Goal: Navigation & Orientation: Go to known website

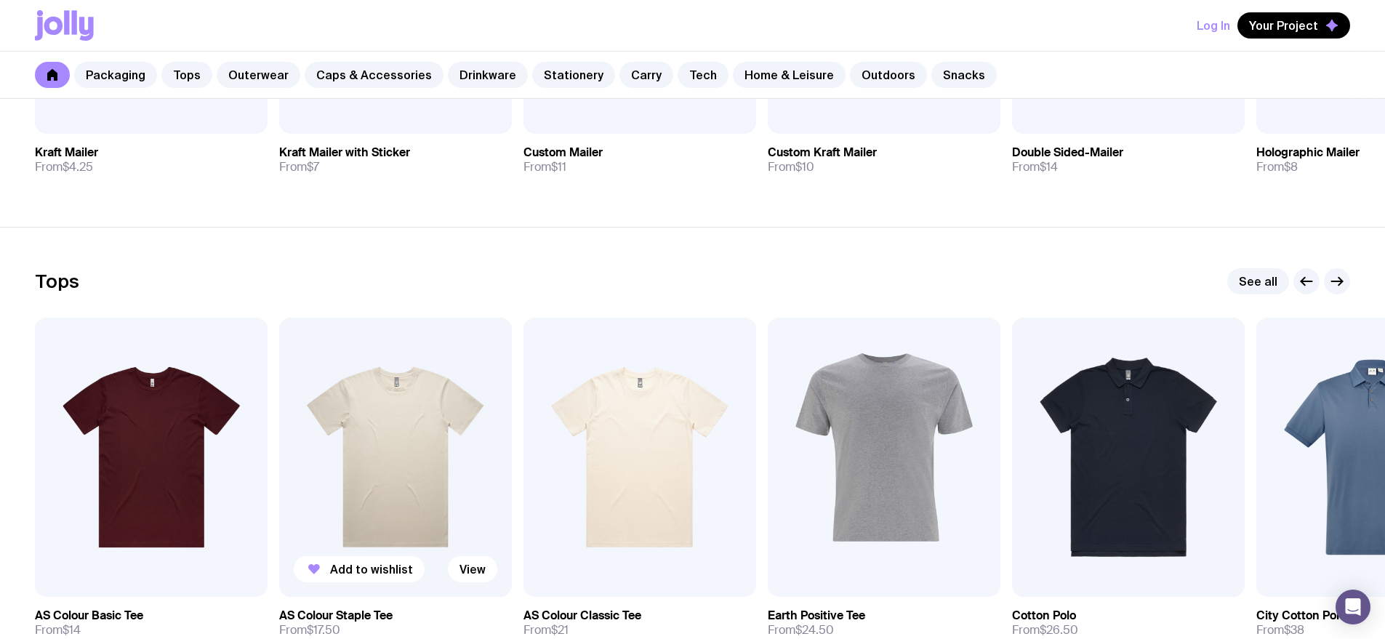
scroll to position [972, 0]
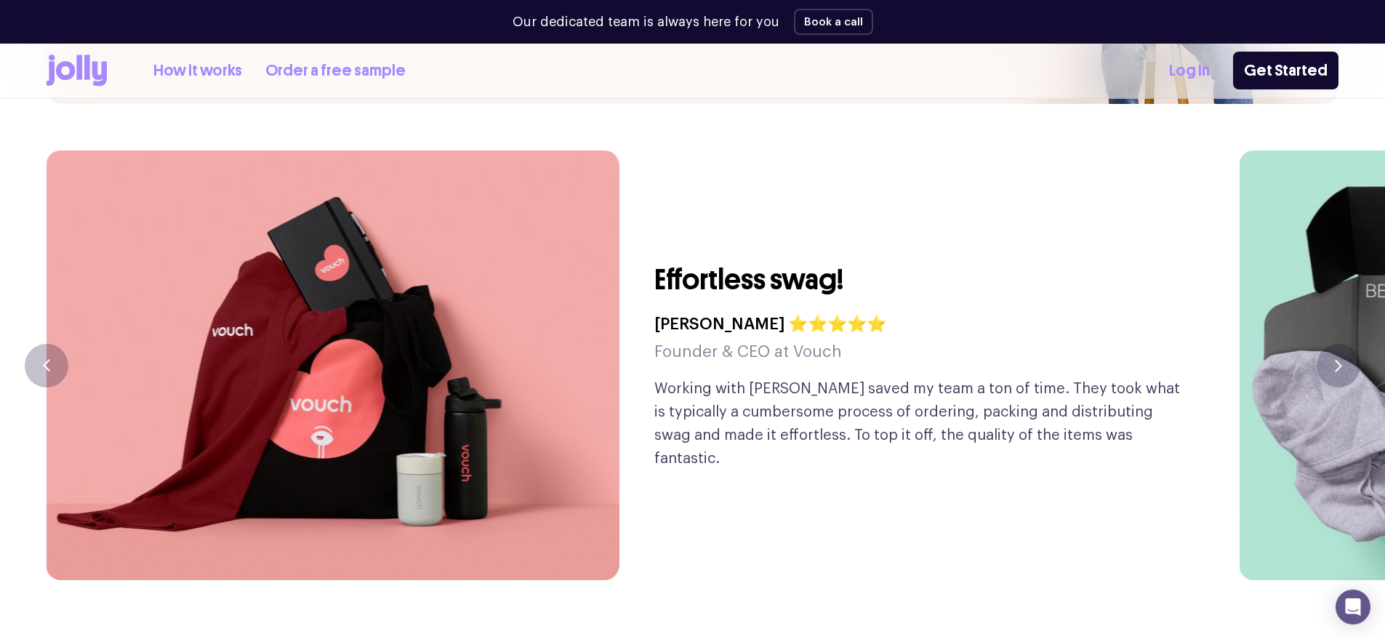
scroll to position [4079, 0]
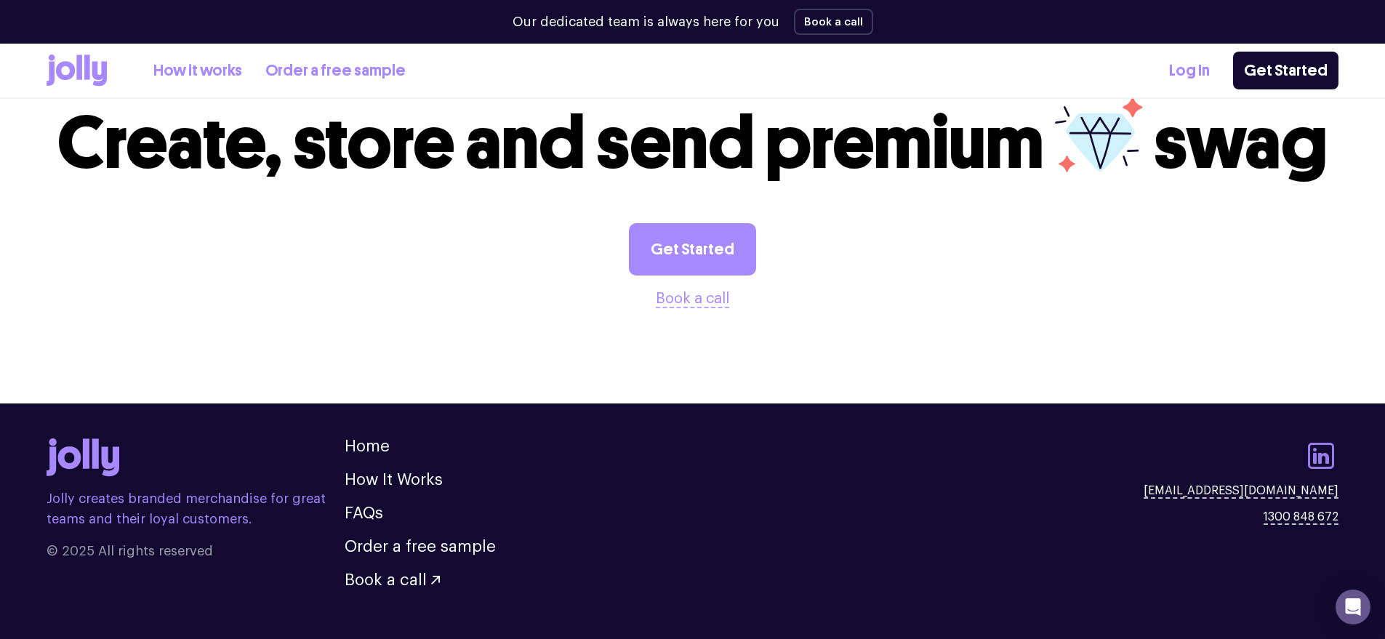
click at [1321, 439] on icon at bounding box center [1321, 456] width 35 height 35
